Goal: Task Accomplishment & Management: Complete application form

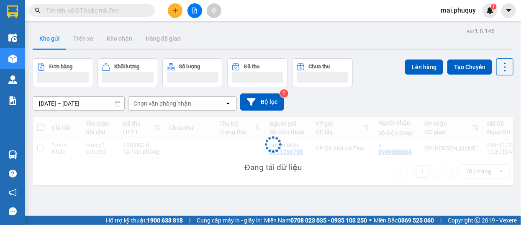
click at [172, 7] on button at bounding box center [175, 10] width 15 height 15
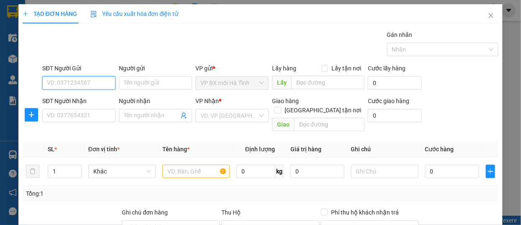
click at [60, 88] on input "SĐT Người Gửi" at bounding box center [78, 82] width 73 height 13
type input "0974774245"
drag, startPoint x: 72, startPoint y: 95, endPoint x: 69, endPoint y: 113, distance: 17.7
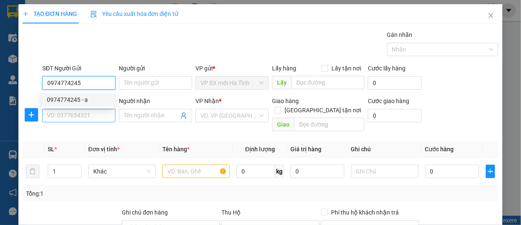
click at [72, 96] on div "0974774245 - a" at bounding box center [78, 99] width 62 height 9
type input "a"
type input "0974774245"
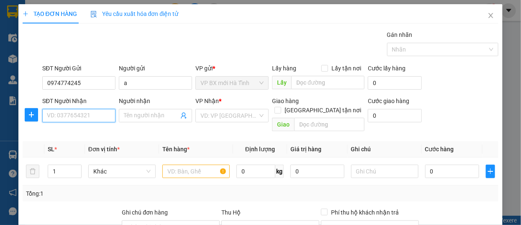
click at [67, 115] on input "SĐT Người Nhận" at bounding box center [78, 115] width 73 height 13
click at [70, 128] on div "0975413605 - a tuấn" at bounding box center [78, 132] width 62 height 9
type input "0975413605"
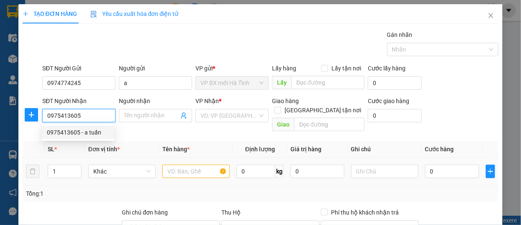
type input "a tuấn"
type input "phủ [PERSON_NAME][GEOGRAPHIC_DATA]"
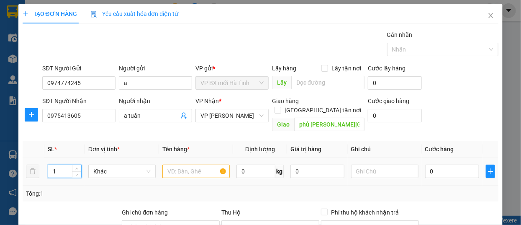
click at [30, 158] on tr "1 Khác 0 kg 0 0" at bounding box center [261, 171] width 476 height 28
type input "2"
click at [171, 166] on input "text" at bounding box center [195, 170] width 67 height 13
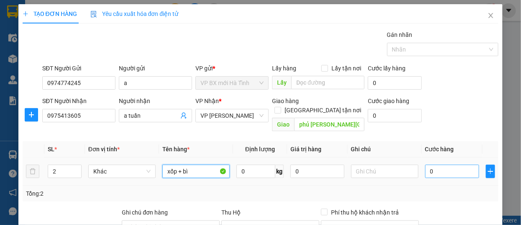
type input "xốp + bì"
click at [425, 164] on input "0" at bounding box center [452, 170] width 54 height 13
type input "7"
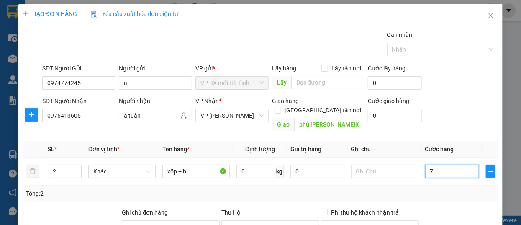
type input "70"
type input "700"
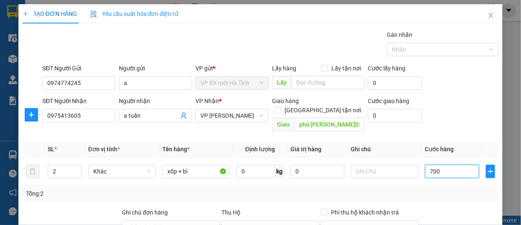
type input "700"
type input "7.000"
type input "70.000"
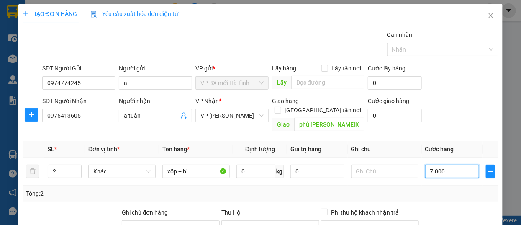
type input "70.000"
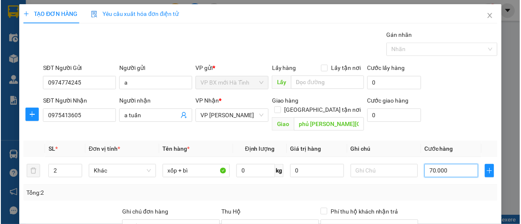
scroll to position [110, 0]
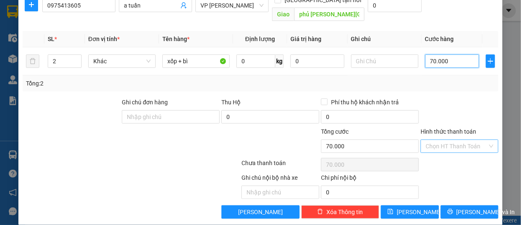
type input "70.000"
click at [441, 140] on input "Hình thức thanh toán" at bounding box center [456, 146] width 62 height 13
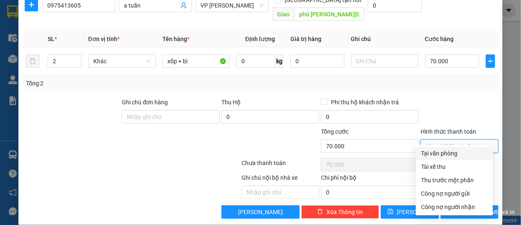
click at [442, 147] on div "Tại văn phòng" at bounding box center [454, 152] width 77 height 13
type input "0"
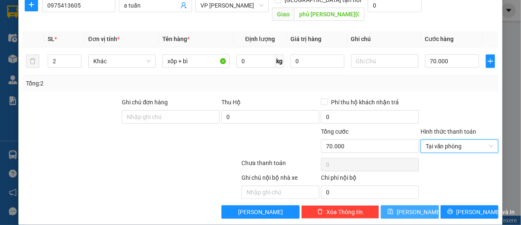
click at [413, 205] on button "[PERSON_NAME]" at bounding box center [409, 211] width 58 height 13
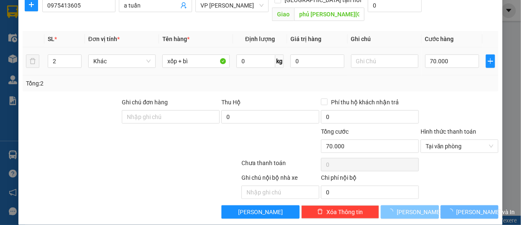
type input "1"
type input "0"
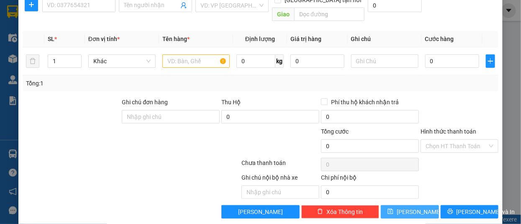
scroll to position [0, 0]
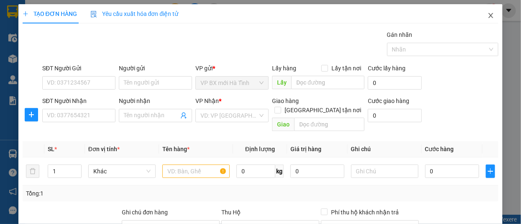
drag, startPoint x: 484, startPoint y: 16, endPoint x: 22, endPoint y: 64, distance: 464.5
click at [487, 16] on icon "close" at bounding box center [490, 15] width 7 height 7
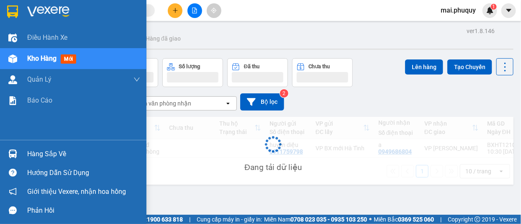
click at [10, 9] on img at bounding box center [12, 11] width 11 height 13
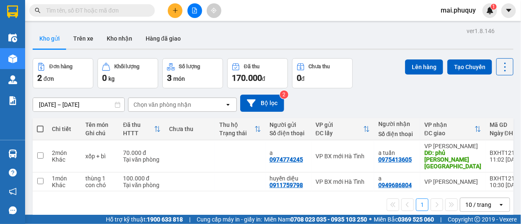
click at [40, 126] on span at bounding box center [40, 128] width 7 height 7
click at [40, 125] on input "checkbox" at bounding box center [40, 125] width 0 height 0
checkbox input "true"
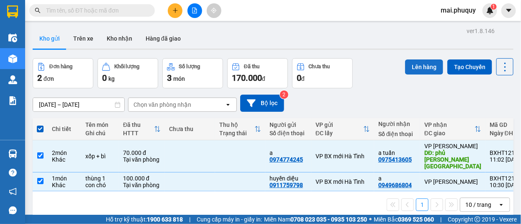
click at [411, 64] on button "Lên hàng" at bounding box center [424, 66] width 38 height 15
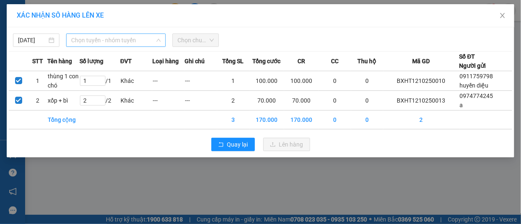
click at [135, 45] on span "Chọn tuyến - nhóm tuyến" at bounding box center [115, 40] width 89 height 13
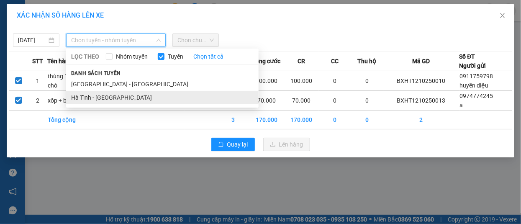
click at [96, 98] on li "Hà Tĩnh - [GEOGRAPHIC_DATA]" at bounding box center [162, 97] width 192 height 13
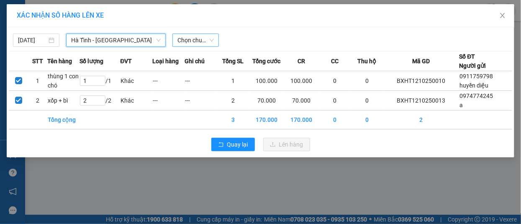
click at [202, 37] on span "Chọn chuyến" at bounding box center [195, 40] width 36 height 13
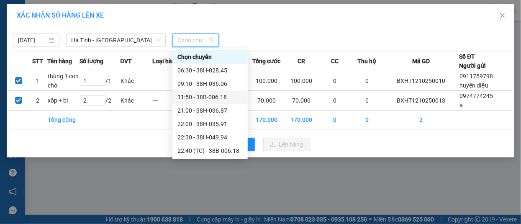
scroll to position [26, 0]
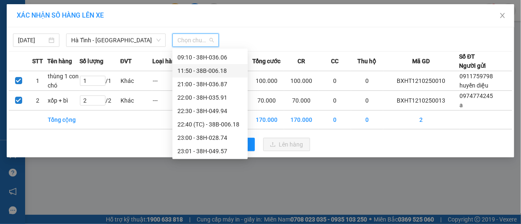
click at [206, 67] on div "11:50 - 38B-006.18" at bounding box center [209, 70] width 65 height 9
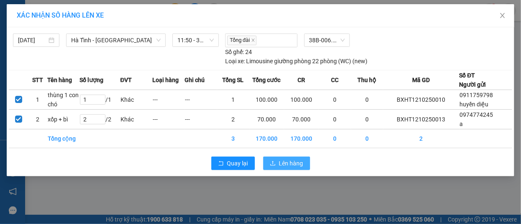
click at [276, 163] on icon "upload" at bounding box center [273, 163] width 6 height 6
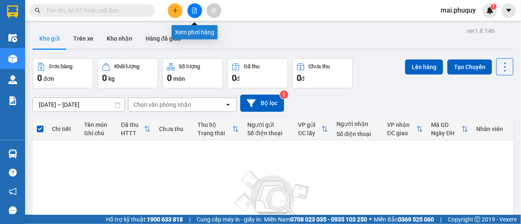
click at [194, 5] on button at bounding box center [194, 10] width 15 height 15
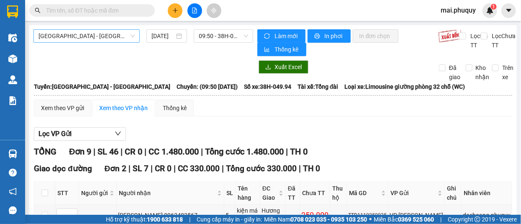
click at [66, 31] on span "[GEOGRAPHIC_DATA] - [GEOGRAPHIC_DATA]" at bounding box center [86, 36] width 96 height 13
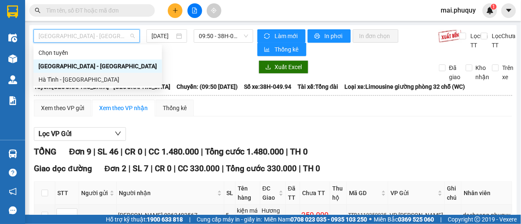
click at [49, 81] on div "Hà Tĩnh - [GEOGRAPHIC_DATA]" at bounding box center [97, 79] width 118 height 9
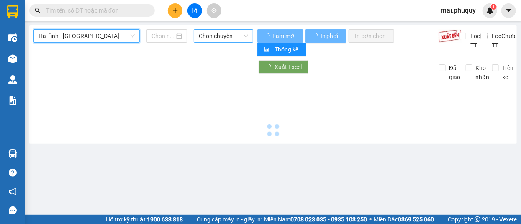
type input "[DATE]"
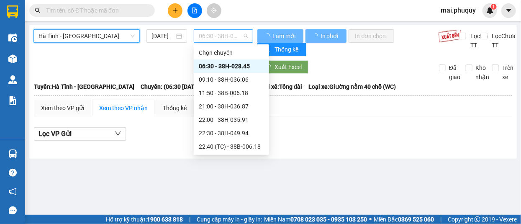
click at [202, 34] on span "06:30 - 38H-028.45" at bounding box center [223, 36] width 49 height 13
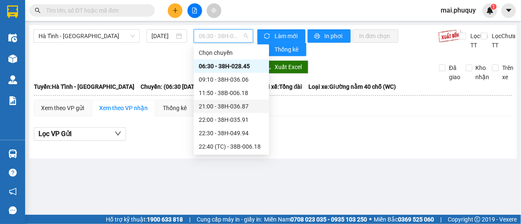
scroll to position [26, 0]
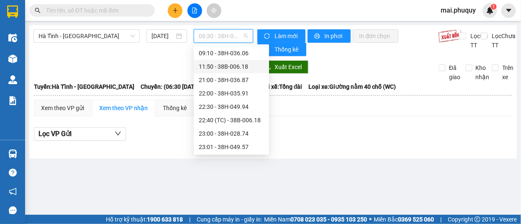
click at [222, 68] on div "11:50 - 38B-006.18" at bounding box center [231, 66] width 65 height 9
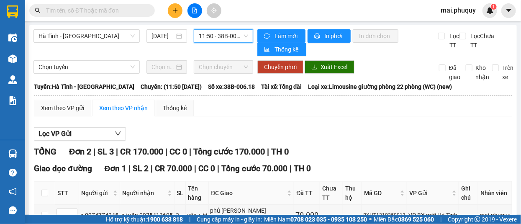
scroll to position [121, 0]
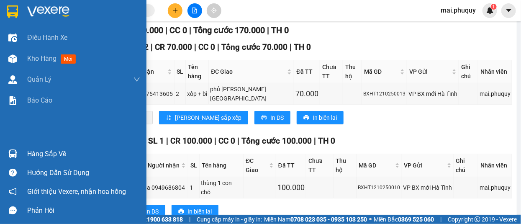
click at [9, 11] on img at bounding box center [12, 11] width 11 height 13
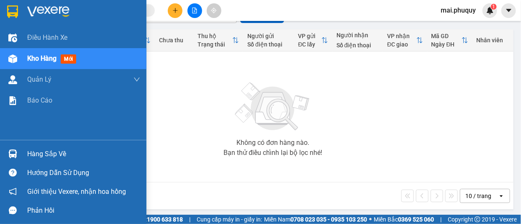
scroll to position [90, 0]
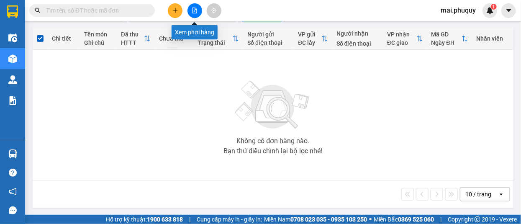
click at [192, 8] on icon "file-add" at bounding box center [194, 11] width 5 height 6
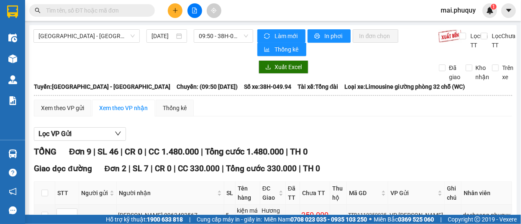
click at [72, 8] on input "text" at bounding box center [95, 10] width 99 height 9
click at [66, 33] on span "[GEOGRAPHIC_DATA] - [GEOGRAPHIC_DATA]" at bounding box center [86, 36] width 96 height 13
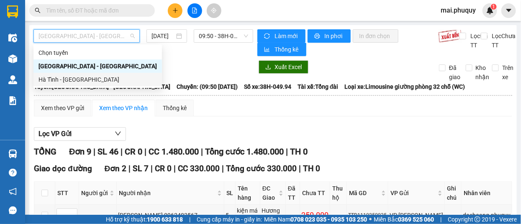
click at [67, 77] on div "Hà Tĩnh - [GEOGRAPHIC_DATA]" at bounding box center [97, 79] width 118 height 9
type input "[DATE]"
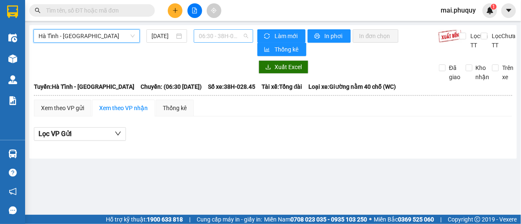
click at [220, 32] on span "06:30 - 38H-028.45" at bounding box center [223, 36] width 49 height 13
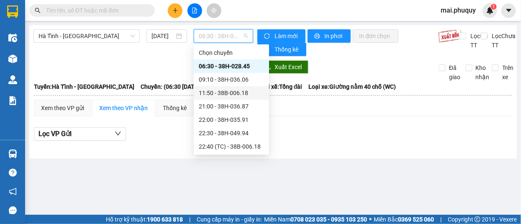
click at [215, 89] on div "11:50 - 38B-006.18" at bounding box center [231, 92] width 65 height 9
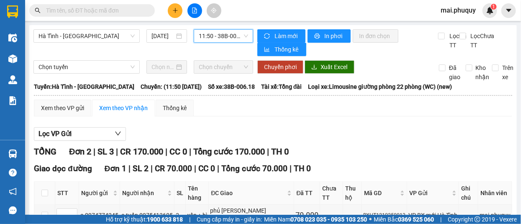
scroll to position [121, 0]
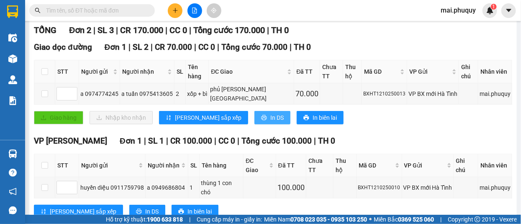
click at [270, 113] on span "In DS" at bounding box center [276, 117] width 13 height 9
click at [145, 207] on span "In DS" at bounding box center [151, 211] width 13 height 9
